Goal: Task Accomplishment & Management: Manage account settings

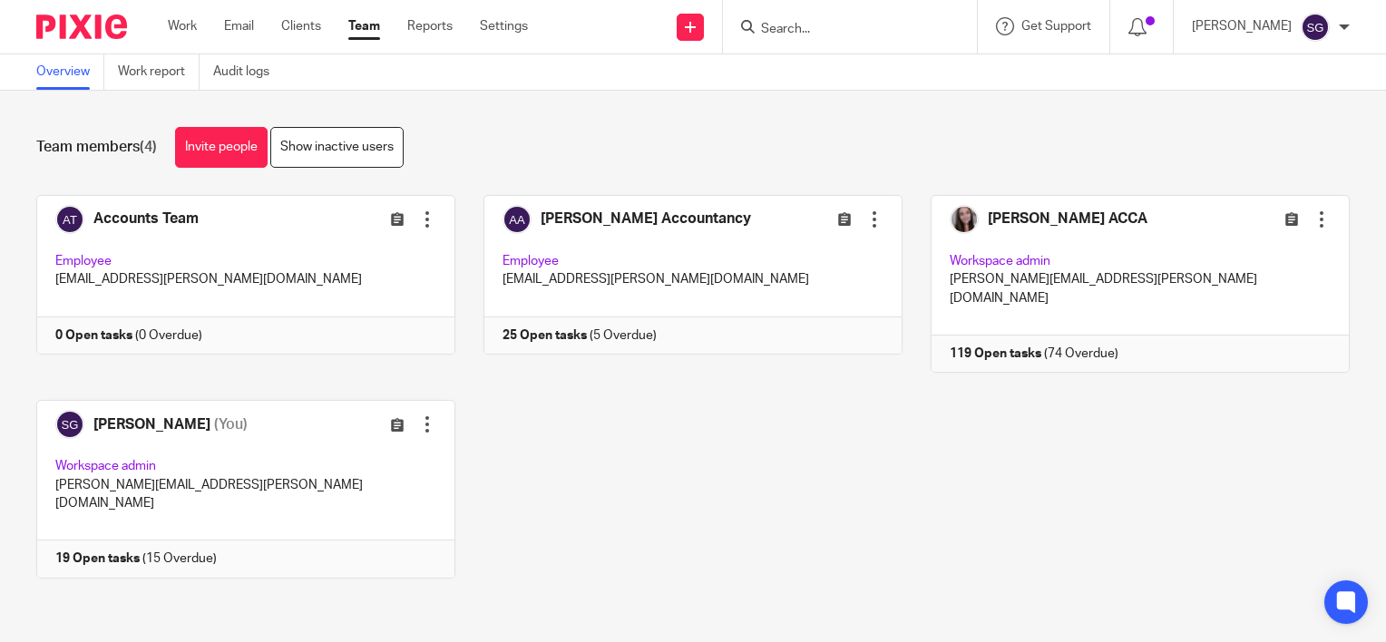
click at [864, 22] on input "Search" at bounding box center [840, 30] width 163 height 16
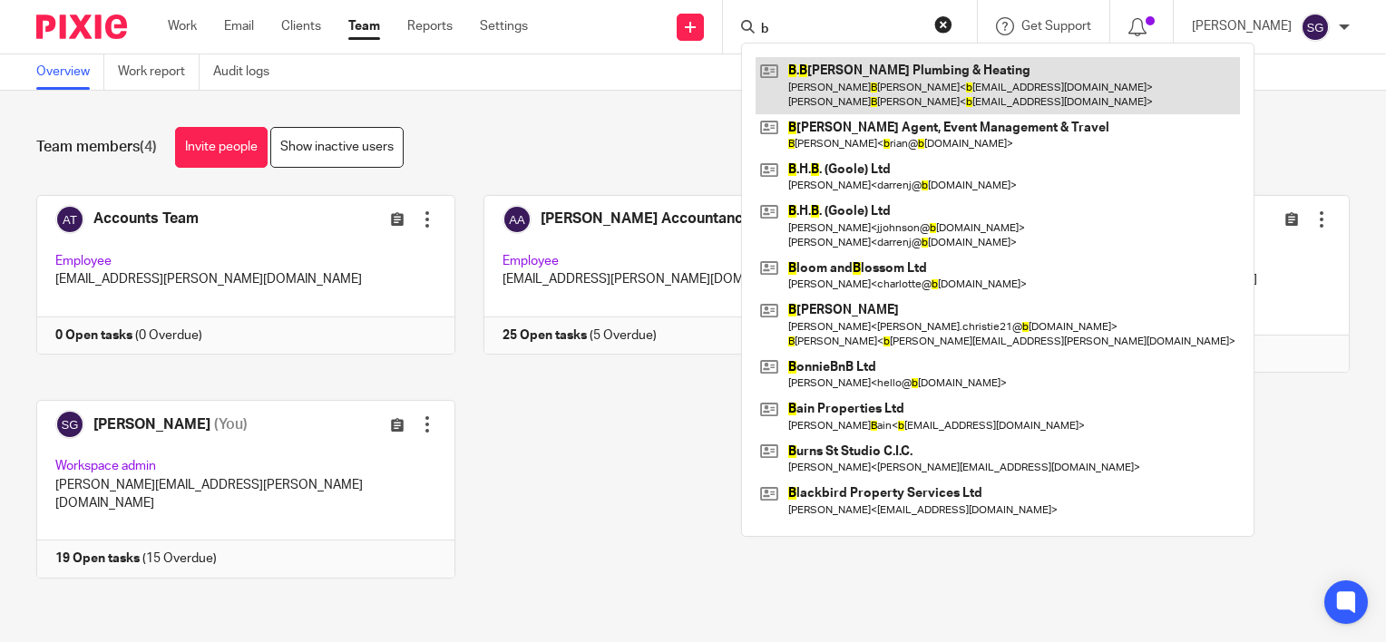
type input "b"
click at [863, 90] on link at bounding box center [998, 85] width 485 height 56
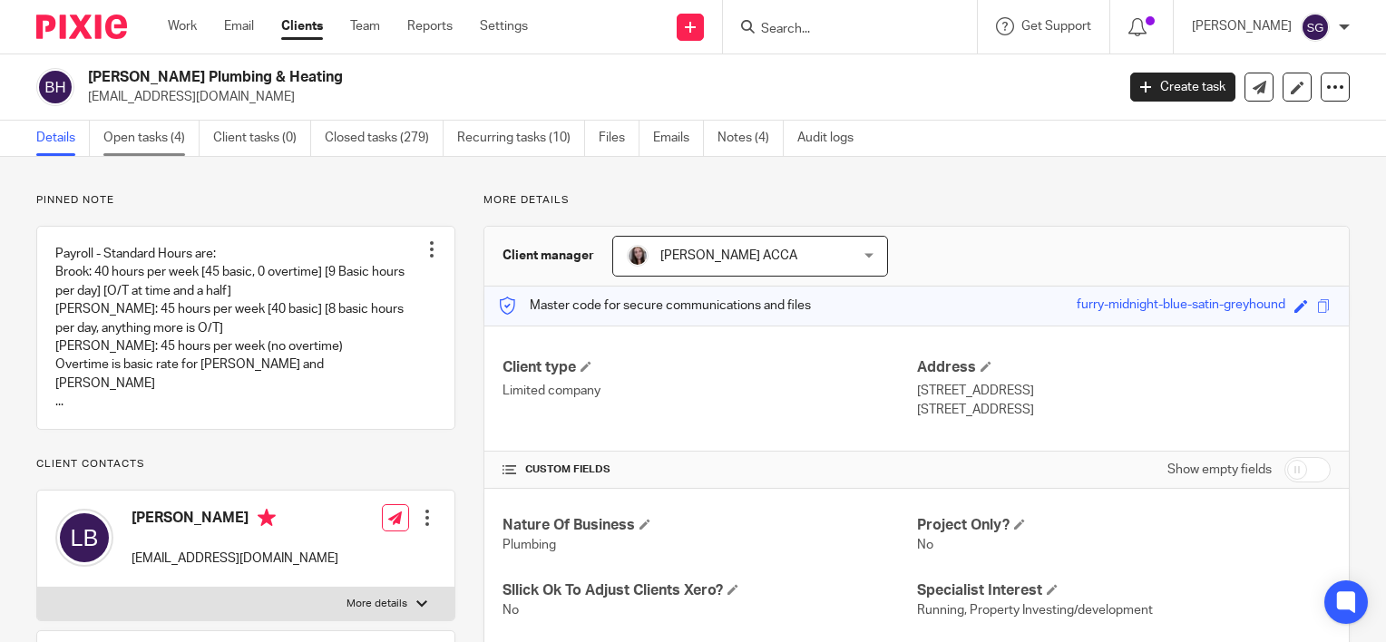
click at [135, 132] on link "Open tasks (4)" at bounding box center [151, 138] width 96 height 35
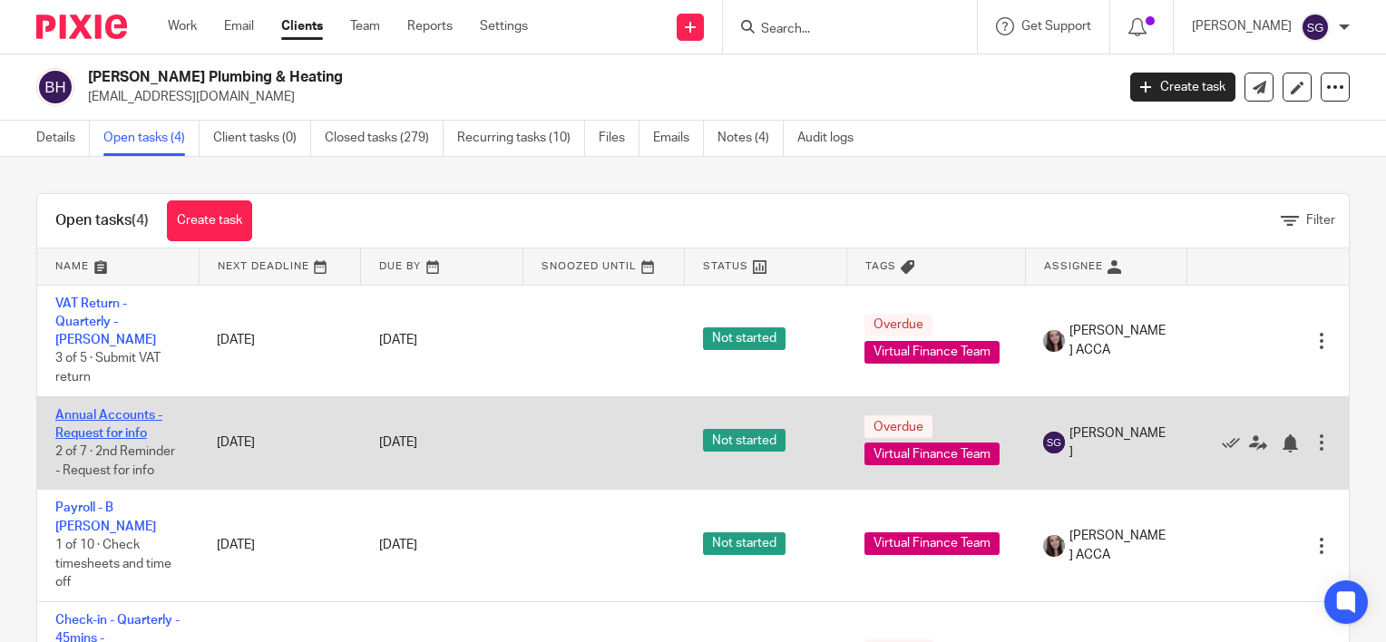
scroll to position [26, 0]
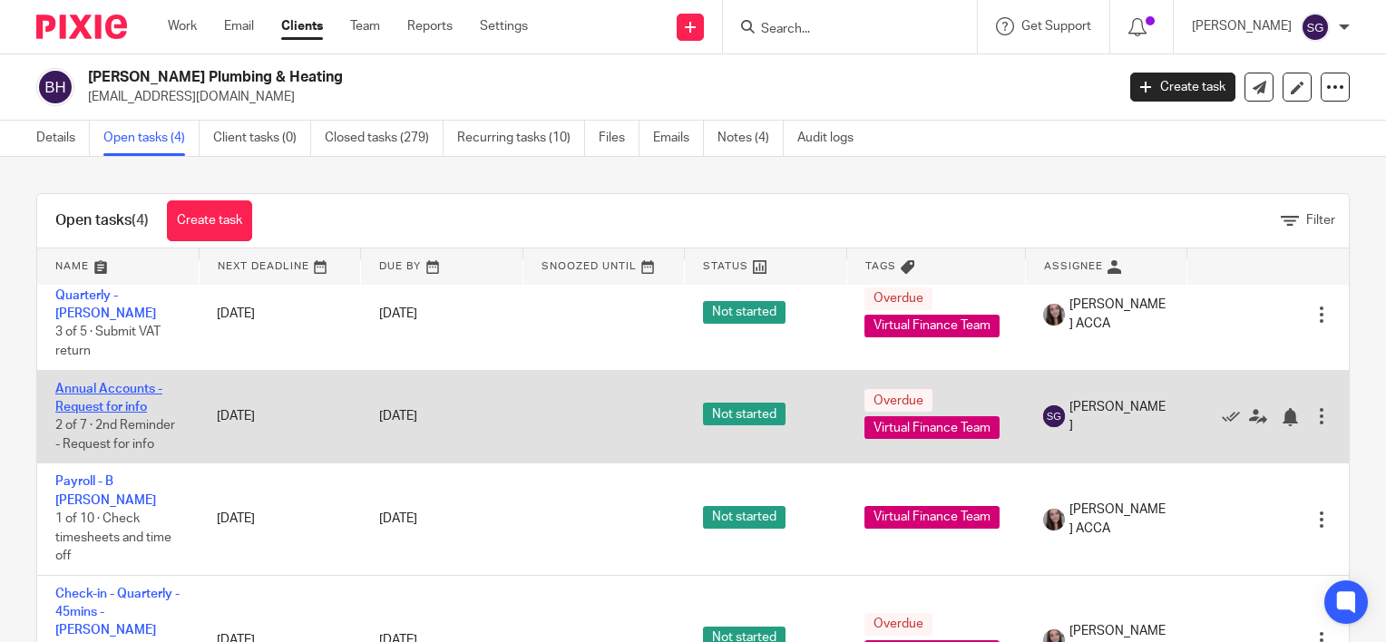
click at [119, 385] on link "Annual Accounts - Request for info" at bounding box center [108, 398] width 107 height 31
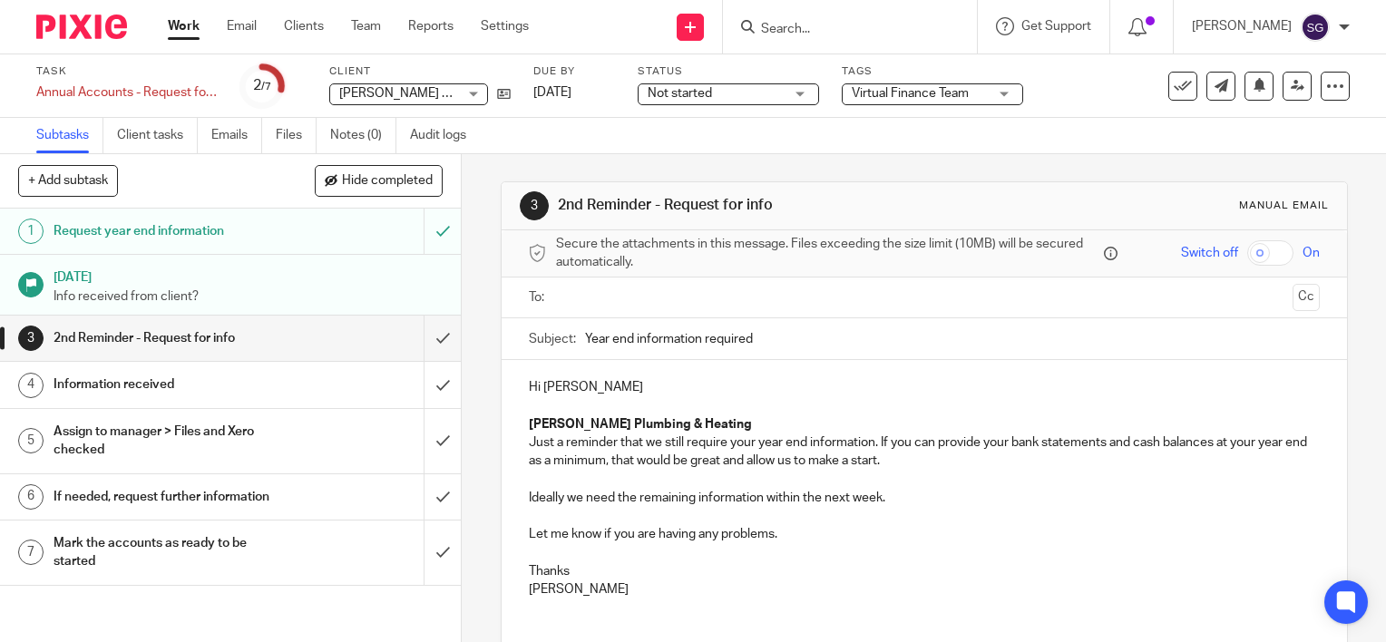
click at [300, 387] on div "Information received" at bounding box center [230, 384] width 353 height 27
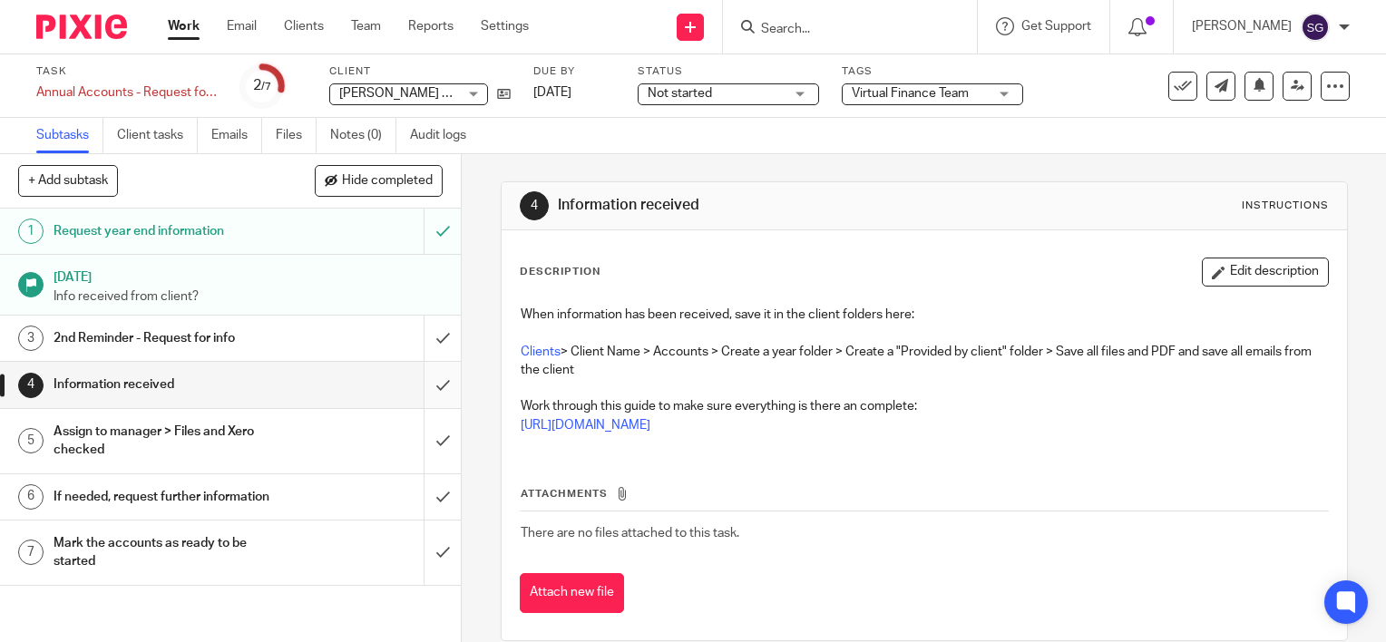
click at [424, 387] on input "submit" at bounding box center [230, 384] width 461 height 45
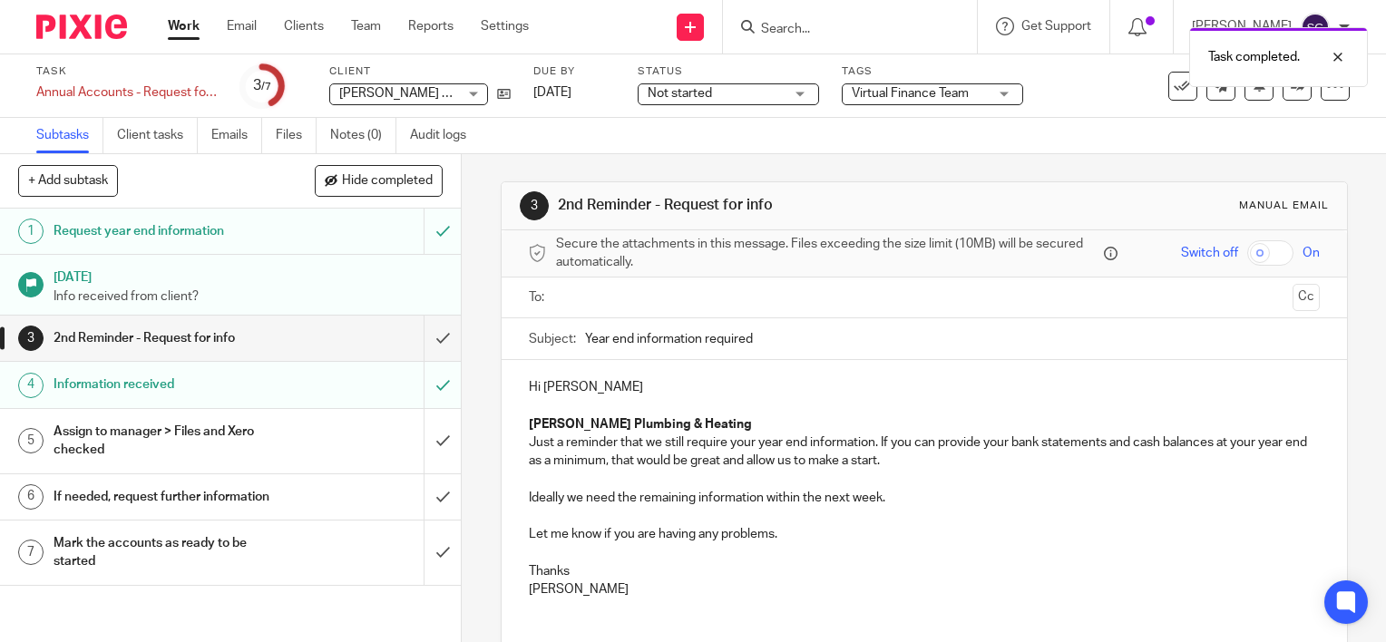
click at [309, 436] on div "Assign to manager > Files and Xero checked" at bounding box center [230, 441] width 353 height 46
